Goal: Task Accomplishment & Management: Manage account settings

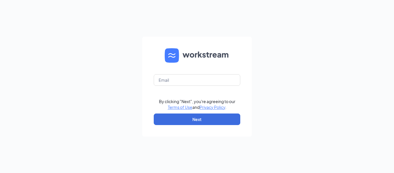
click at [183, 86] on form "By clicking "Next", you're agreeing to our Terms of Use and Privacy Policy . Ne…" at bounding box center [197, 87] width 110 height 100
click at [183, 84] on input "text" at bounding box center [197, 80] width 86 height 12
type input "megan@pedrottiace.com"
click at [183, 127] on form "megan@pedrottiace.com By clicking "Next", you're agreeing to our Terms of Use a…" at bounding box center [197, 87] width 110 height 100
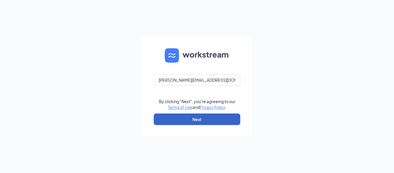
click at [185, 121] on button "Next" at bounding box center [197, 119] width 86 height 12
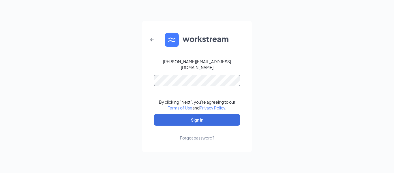
click at [154, 114] on button "Sign In" at bounding box center [197, 120] width 86 height 12
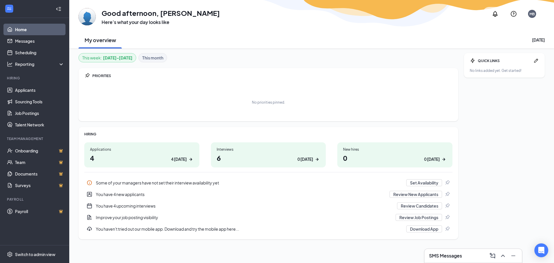
click at [256, 149] on div "Interviews" at bounding box center [268, 149] width 103 height 5
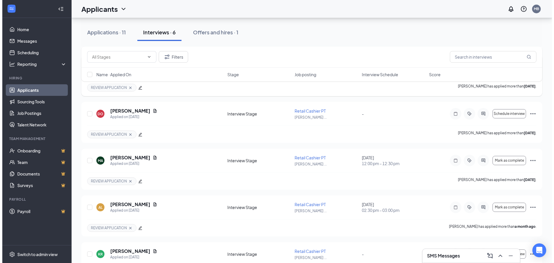
scroll to position [130, 0]
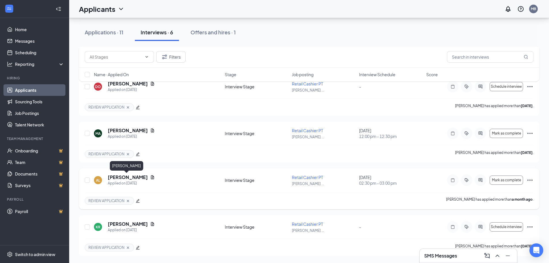
click at [126, 172] on h5 "[PERSON_NAME]" at bounding box center [128, 177] width 40 height 6
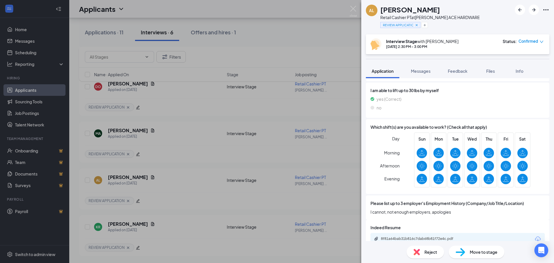
scroll to position [513, 0]
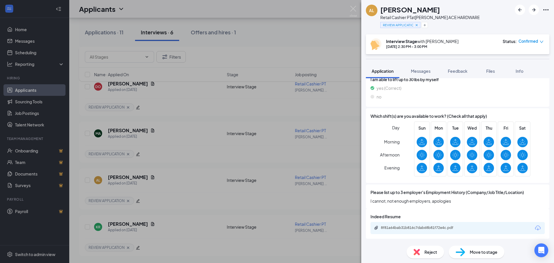
click at [394, 172] on div "8f81a64bab31b816c7dab68b81f72e4c.pdf" at bounding box center [421, 227] width 81 height 5
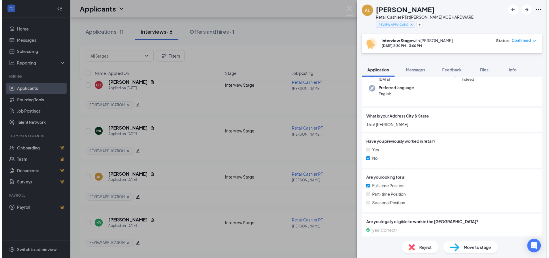
scroll to position [51, 0]
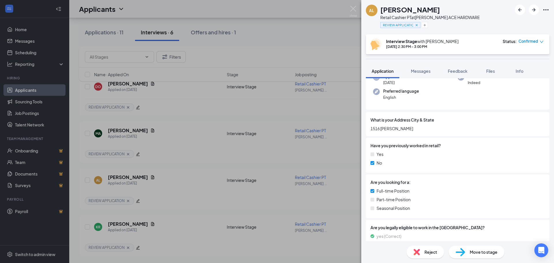
click at [323, 14] on div "AL [PERSON_NAME] Retail Cashier PT at [PERSON_NAME] ACE HARDWARE REVIEW APPLICA…" at bounding box center [277, 131] width 554 height 263
